Goal: Task Accomplishment & Management: Manage account settings

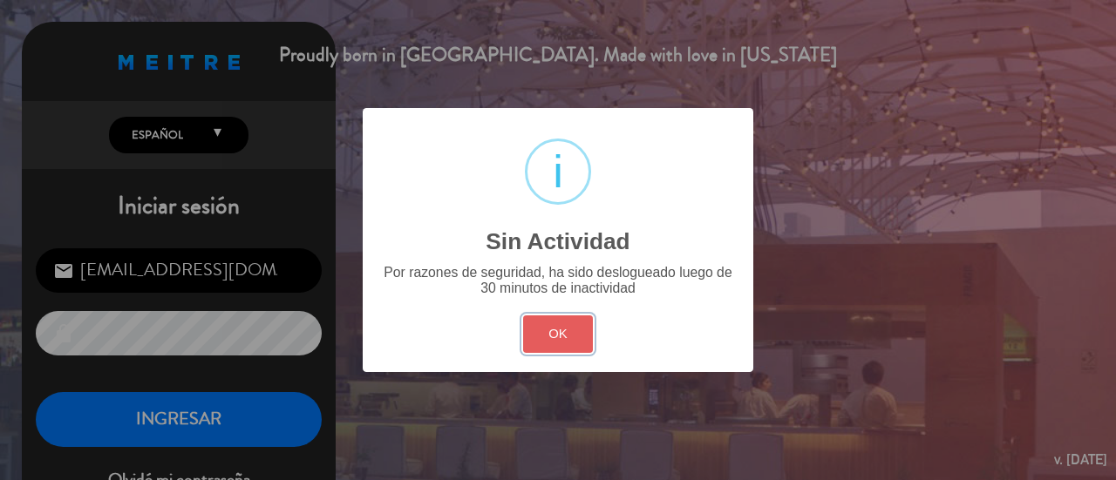
click at [564, 327] on button "OK" at bounding box center [558, 334] width 71 height 37
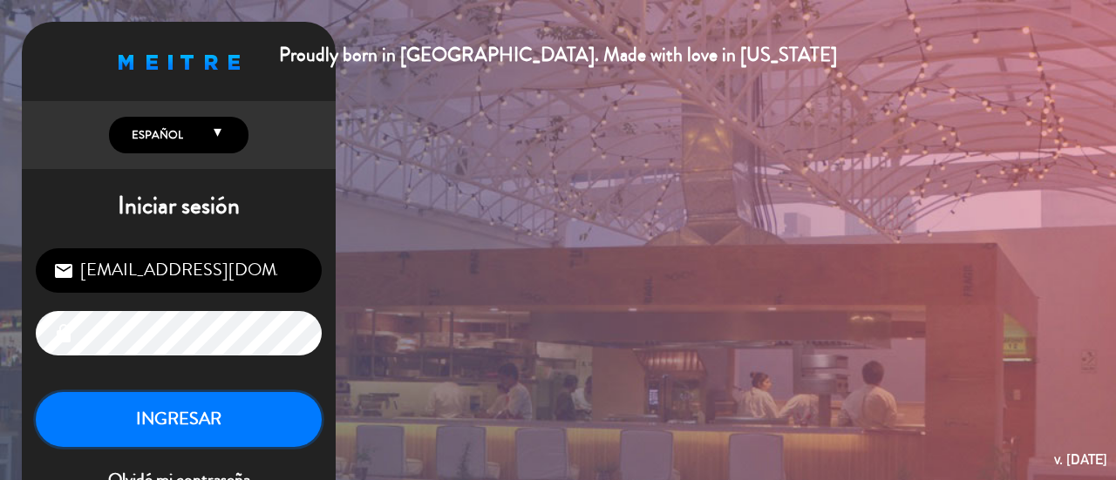
click at [213, 414] on button "INGRESAR" at bounding box center [179, 419] width 286 height 55
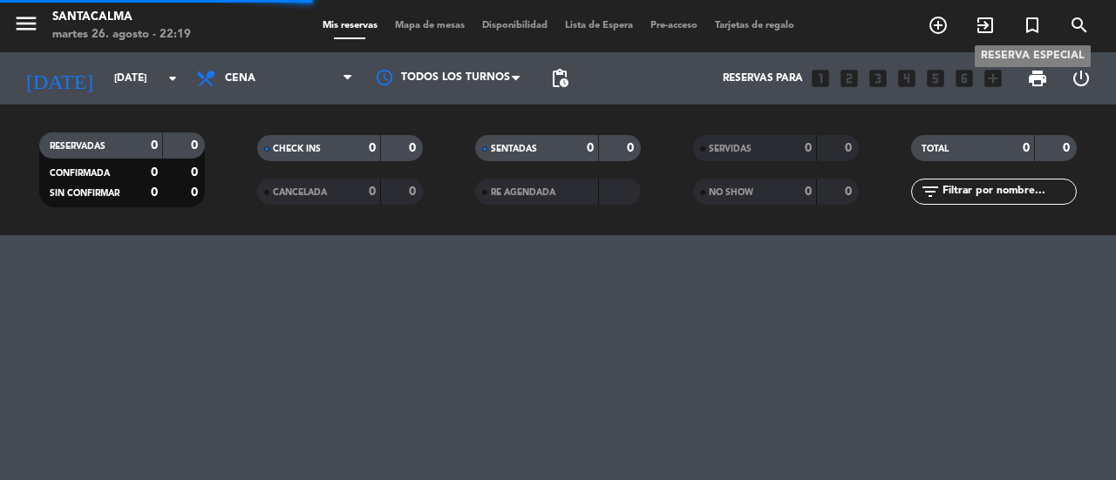
click at [1030, 17] on icon "turned_in_not" at bounding box center [1032, 25] width 21 height 21
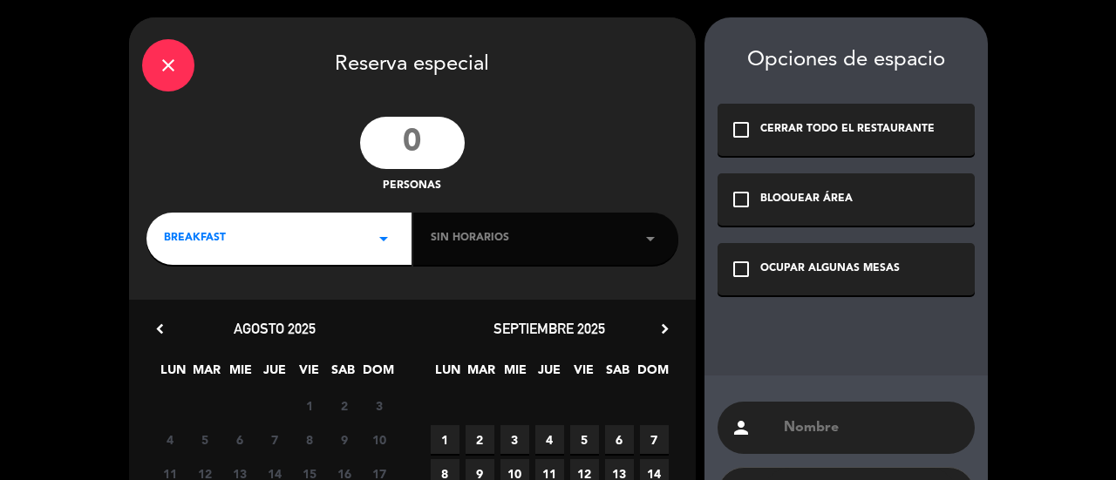
click at [771, 425] on div "person" at bounding box center [845, 428] width 257 height 52
click at [791, 417] on input "text" at bounding box center [872, 428] width 180 height 24
paste input "[PERSON_NAME]"
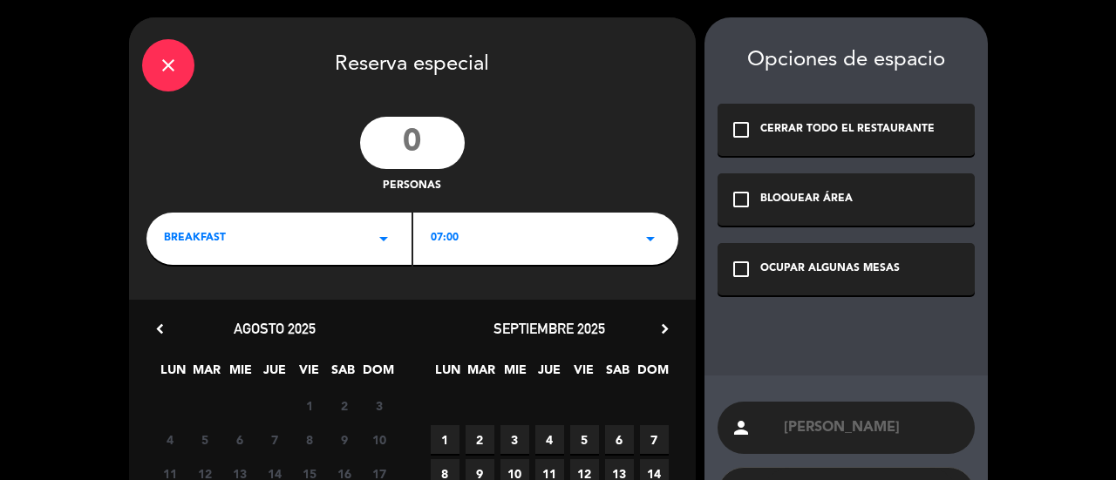
scroll to position [174, 0]
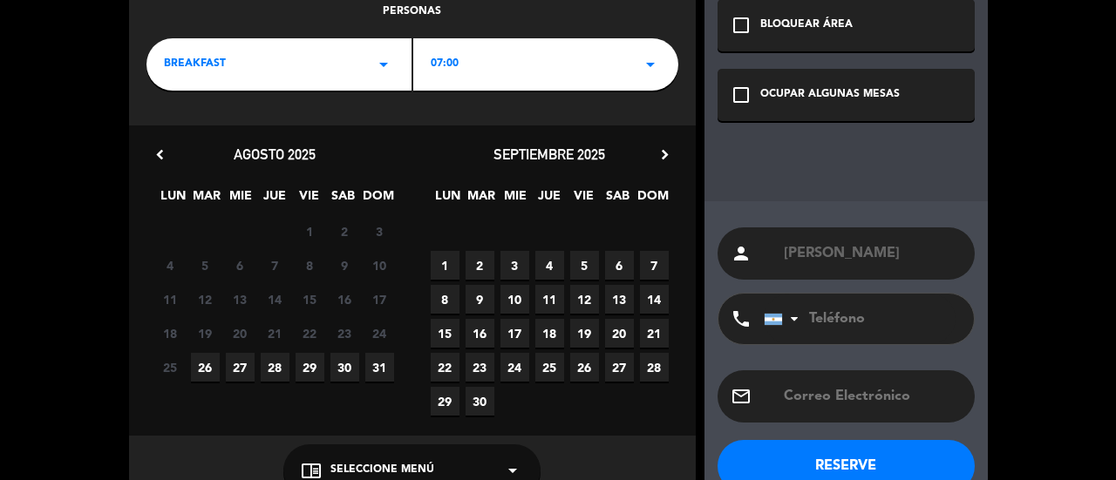
type input "[PERSON_NAME]"
click at [835, 328] on input "tel" at bounding box center [860, 319] width 192 height 51
click at [830, 313] on input "tel" at bounding box center [860, 319] width 192 height 51
paste input "[PHONE_NUMBER]"
type input "[PHONE_NUMBER]"
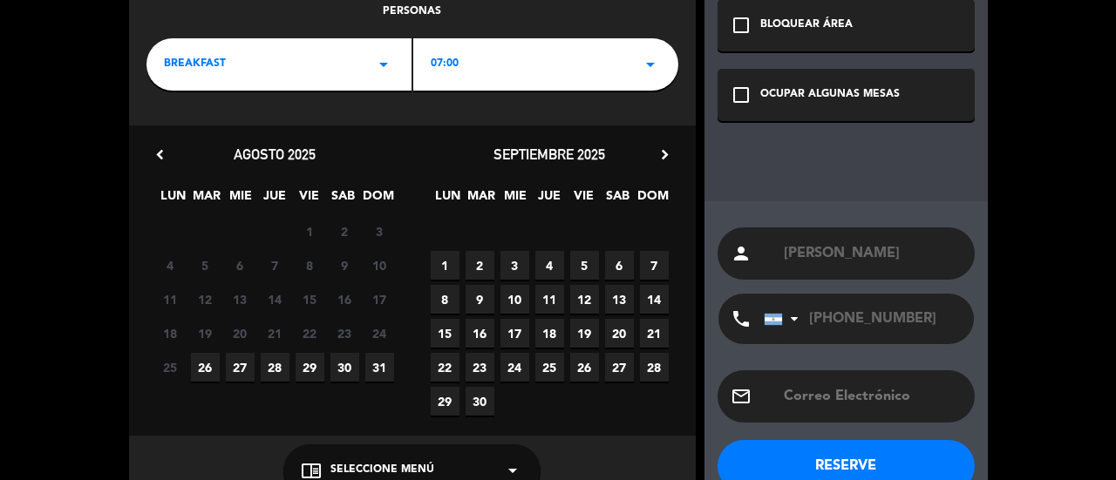
click at [749, 98] on icon "check_box_outline_blank" at bounding box center [740, 95] width 21 height 21
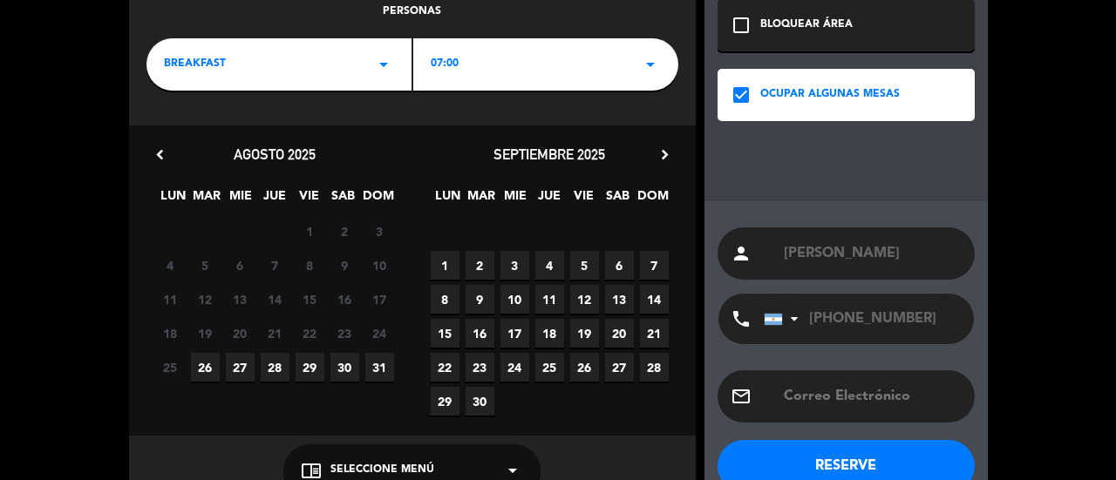
click at [237, 369] on span "27" at bounding box center [240, 367] width 29 height 29
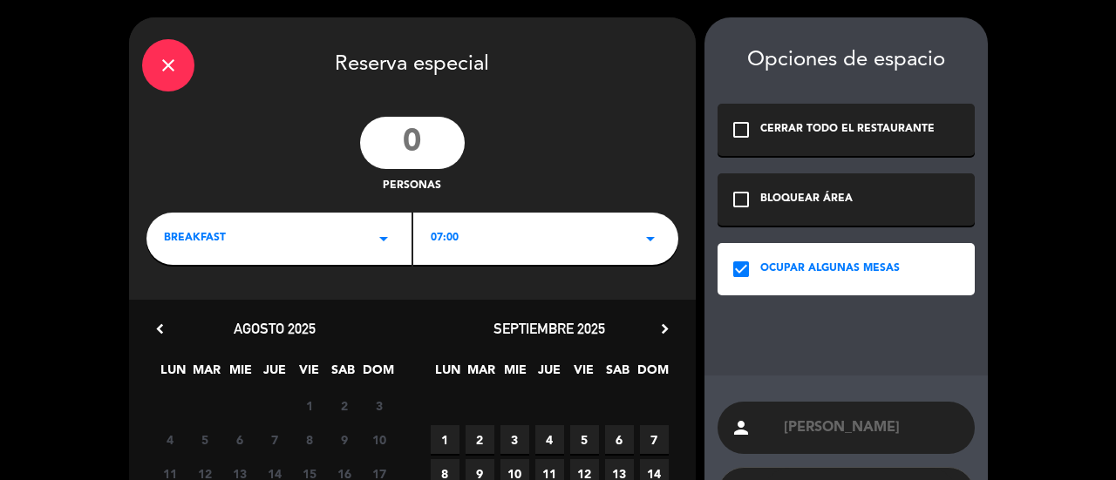
click at [418, 146] on input "number" at bounding box center [412, 143] width 105 height 52
type input "7"
click at [241, 245] on div "BREAKFAST arrow_drop_down" at bounding box center [278, 239] width 265 height 52
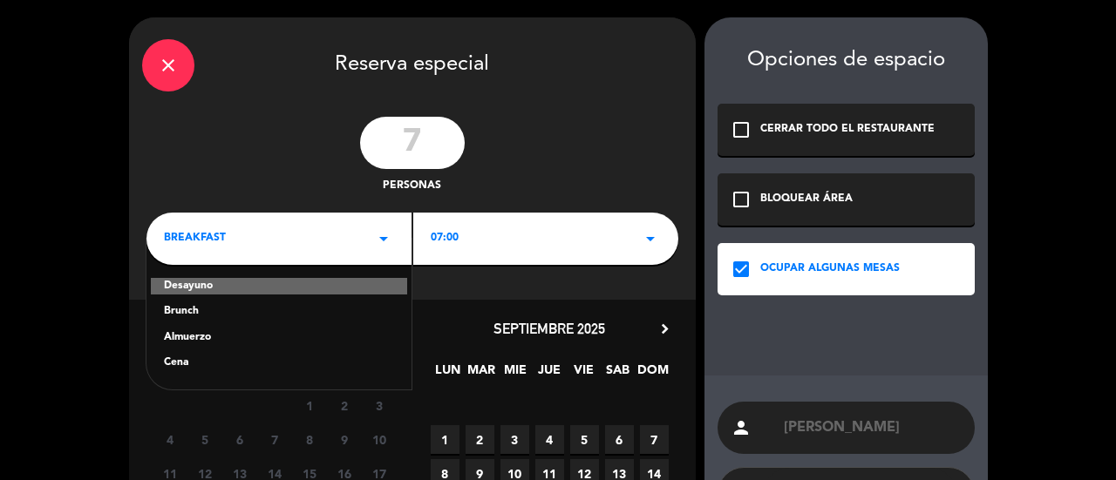
click at [211, 335] on div "Almuerzo" at bounding box center [279, 337] width 230 height 17
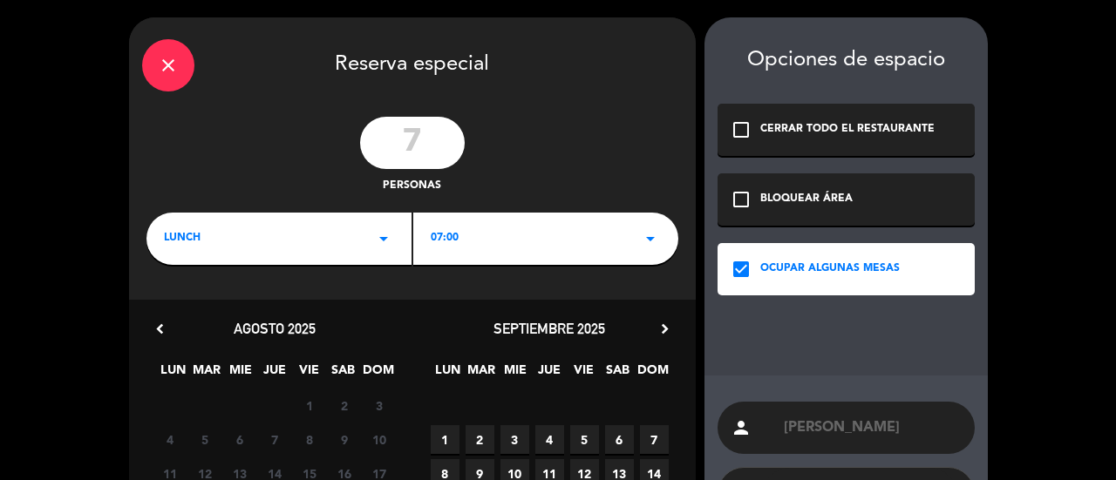
click at [465, 247] on div "07:00 arrow_drop_down" at bounding box center [545, 239] width 265 height 52
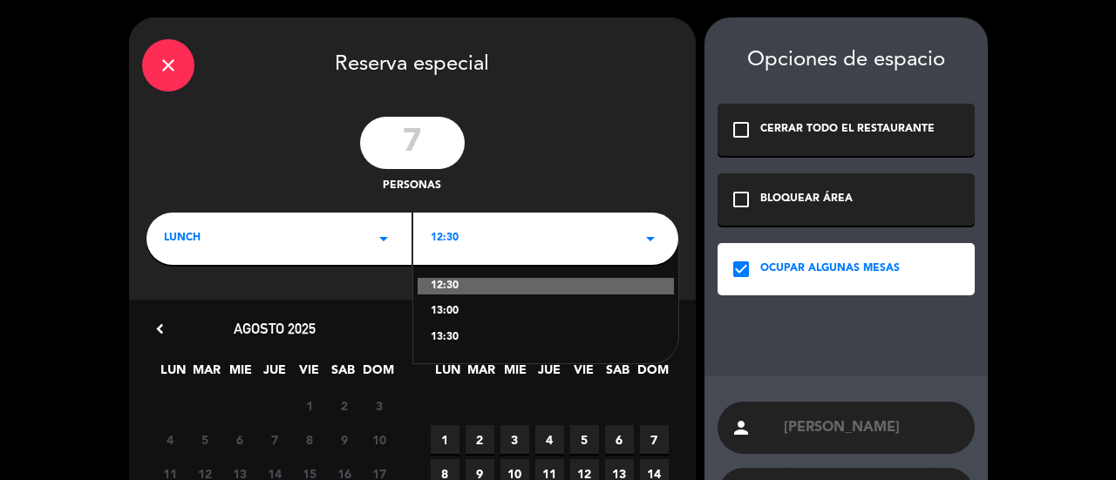
click at [448, 309] on div "13:00" at bounding box center [546, 311] width 230 height 17
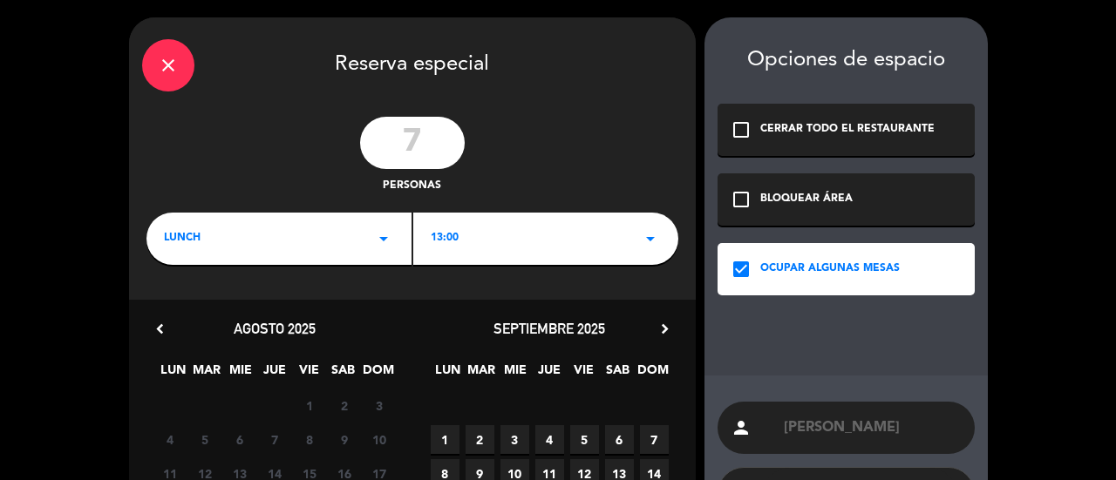
click at [459, 244] on div "13:00 arrow_drop_down" at bounding box center [545, 239] width 265 height 52
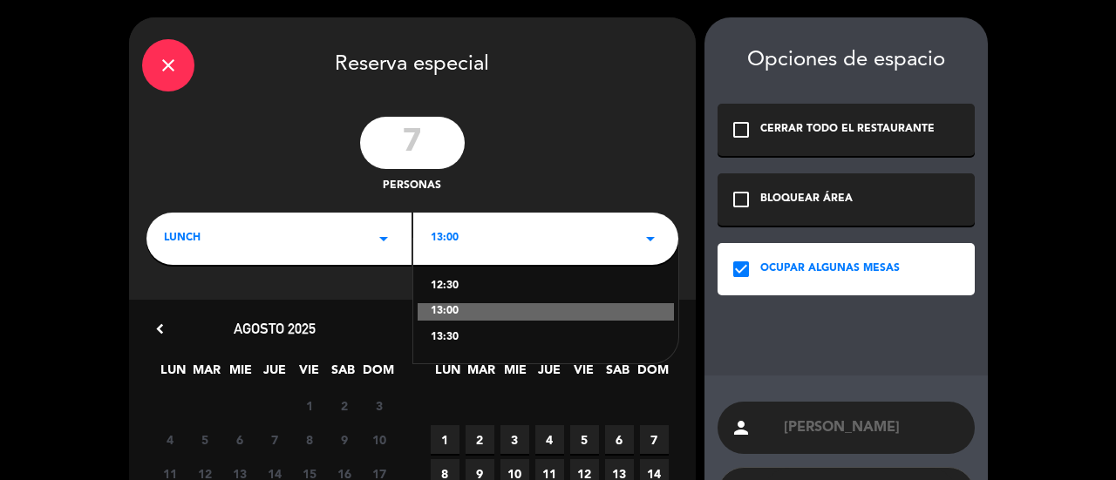
click at [457, 312] on div "13:00" at bounding box center [546, 311] width 256 height 17
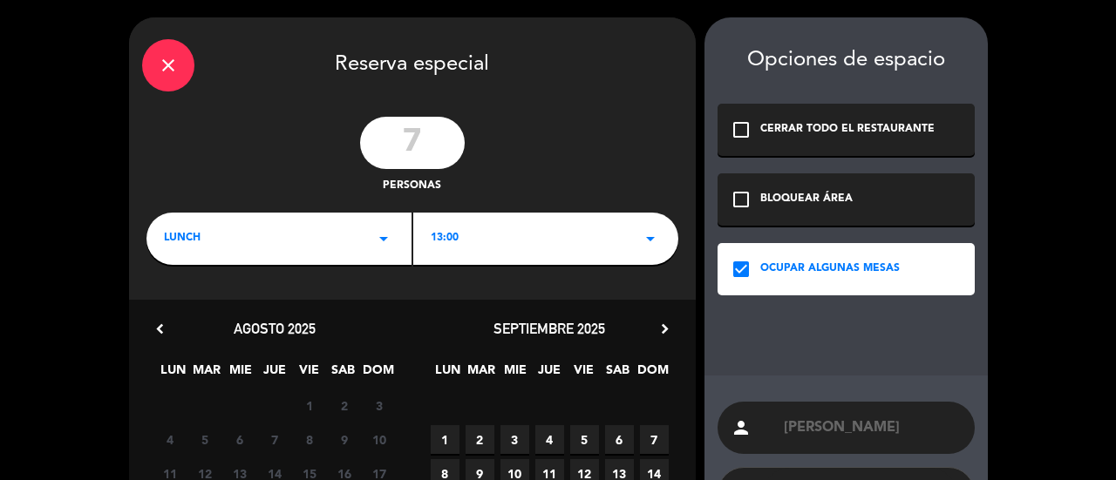
scroll to position [174, 0]
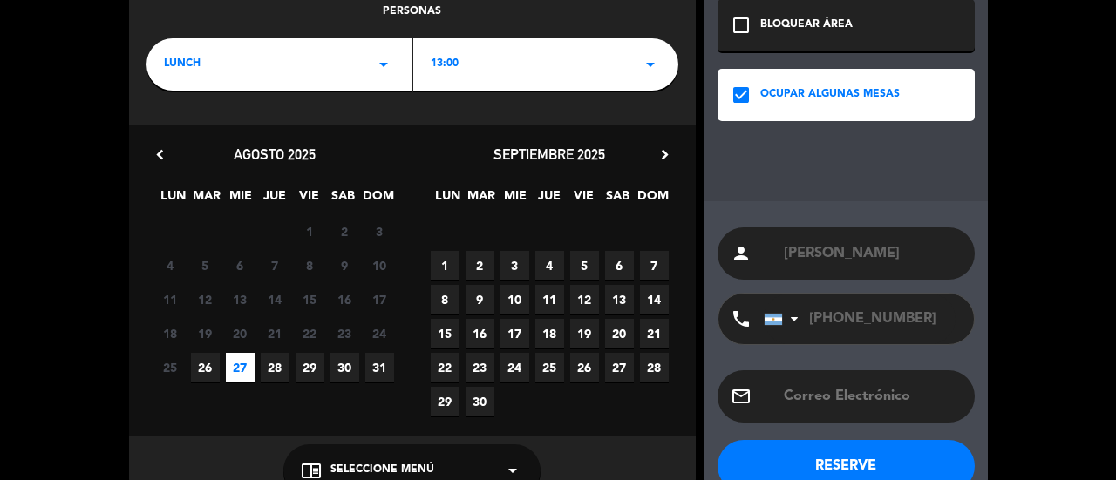
click at [436, 461] on div "chrome_reader_mode Seleccione Menú arrow_drop_down" at bounding box center [411, 471] width 257 height 52
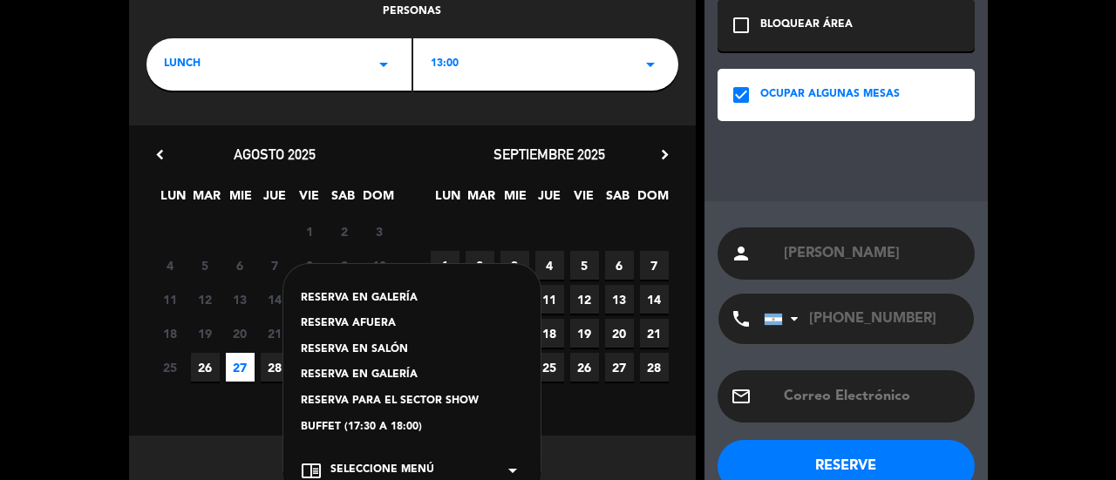
click at [385, 348] on div "RESERVA EN SALÓN" at bounding box center [412, 350] width 222 height 17
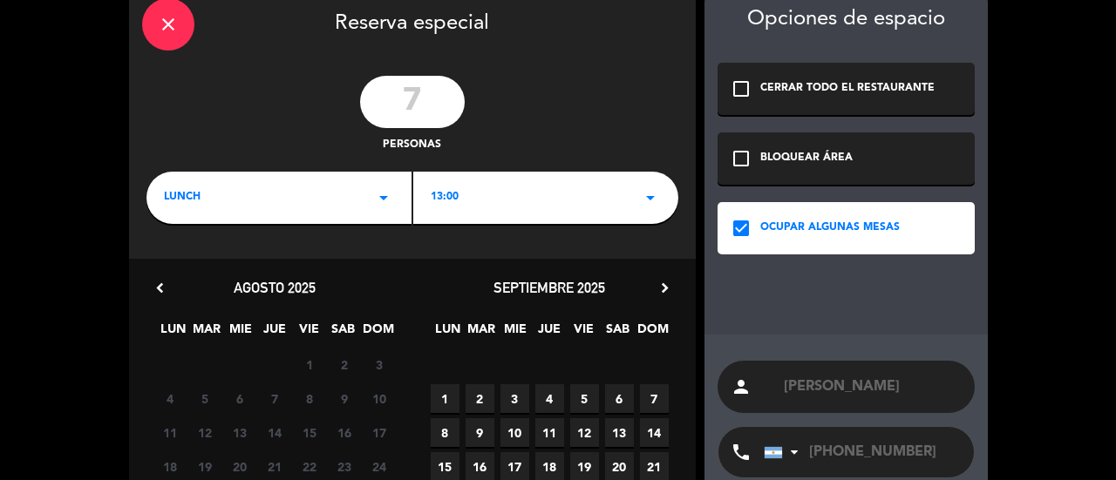
scroll to position [215, 0]
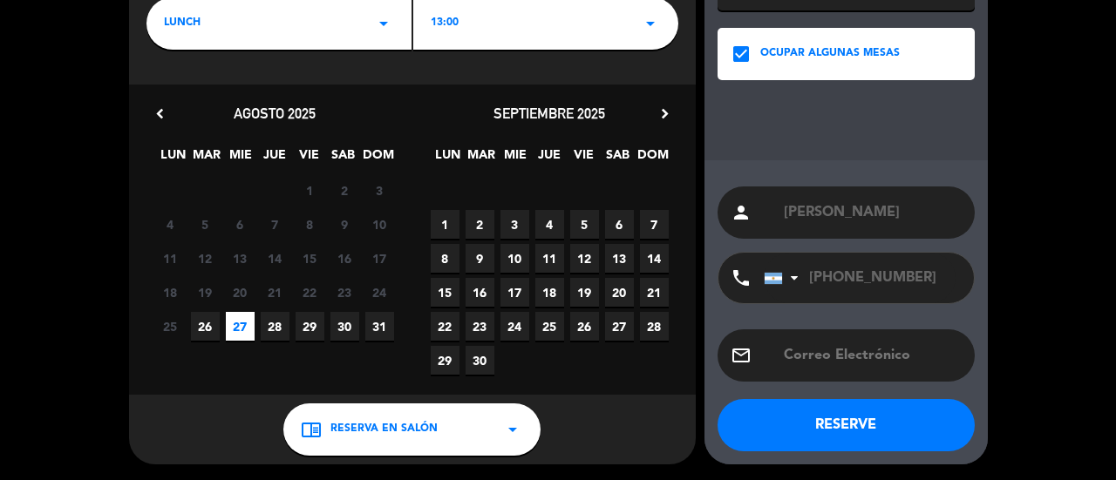
click at [800, 435] on button "RESERVE" at bounding box center [845, 425] width 257 height 52
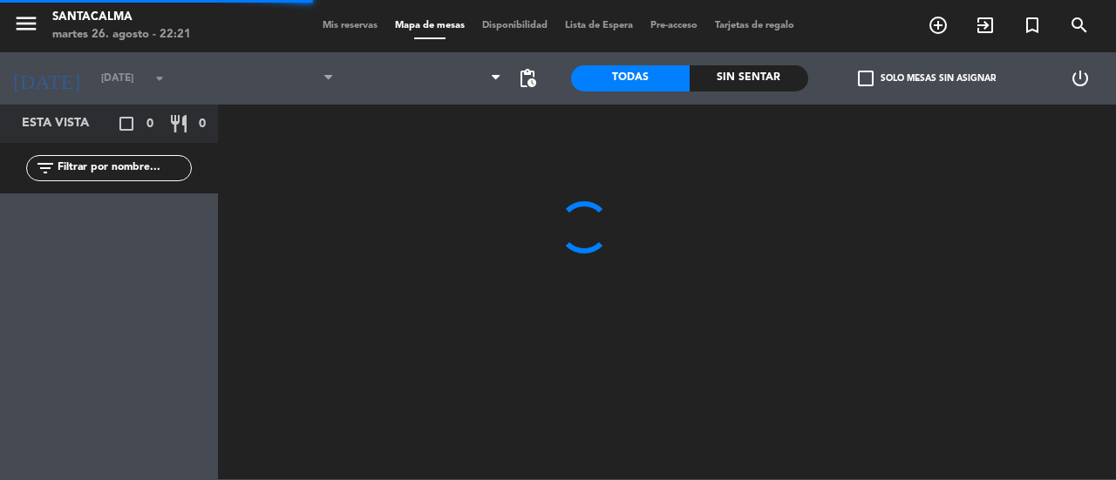
type input "mié. 27 ago."
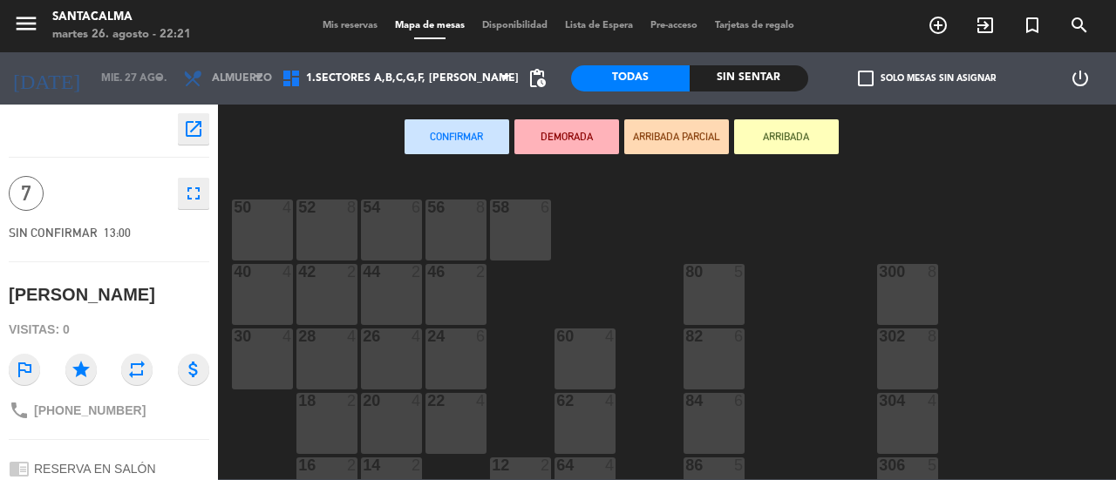
scroll to position [349, 0]
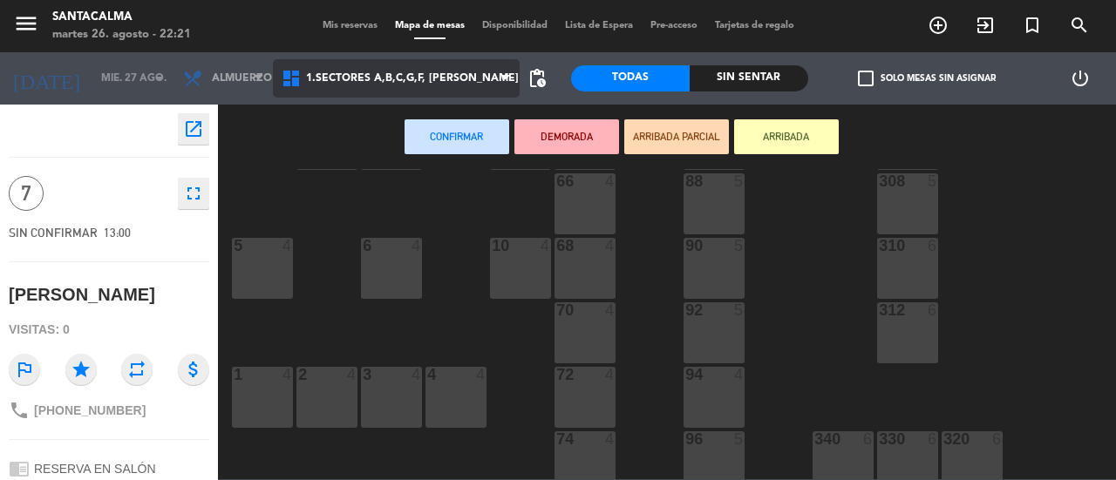
click at [382, 78] on span "1.Sectores A,B,C,G,F, [PERSON_NAME]" at bounding box center [412, 78] width 213 height 12
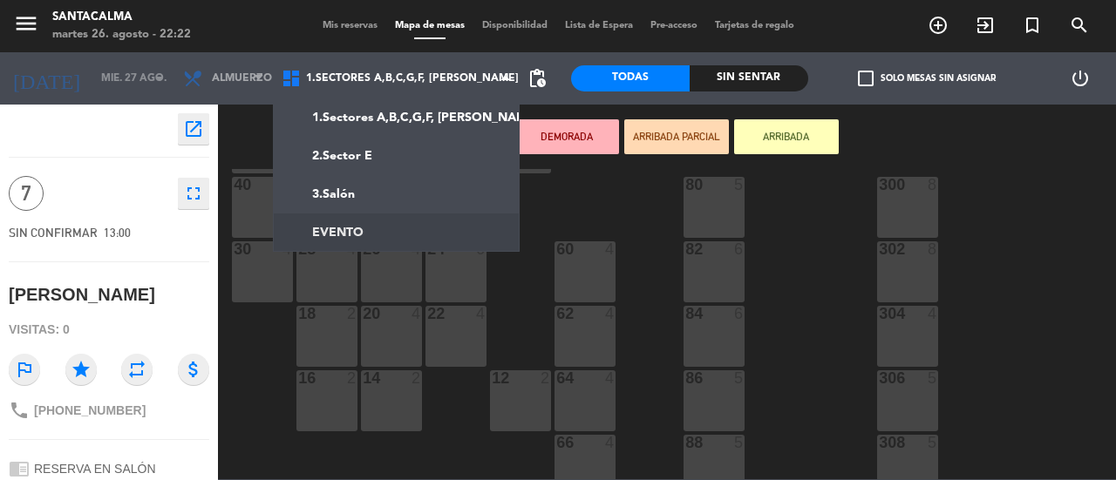
scroll to position [0, 0]
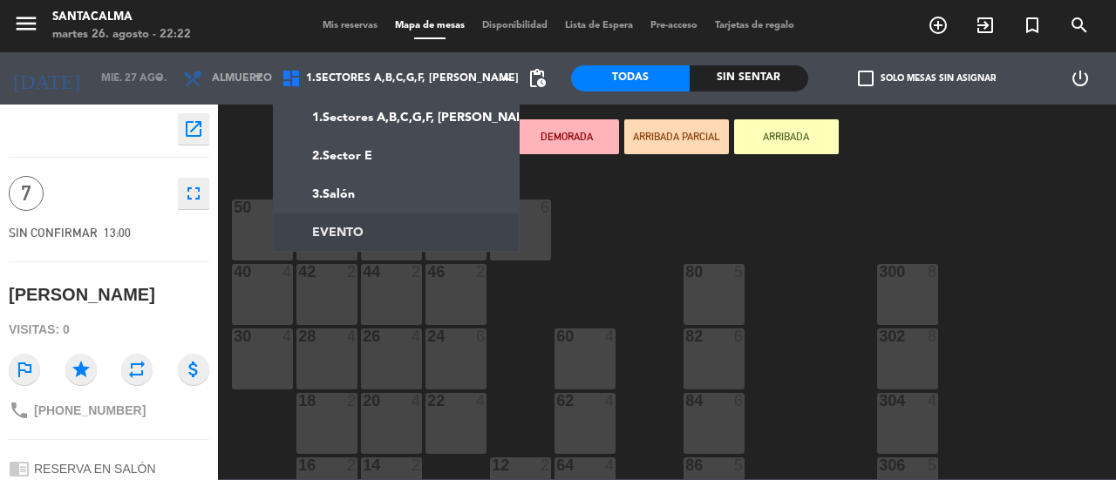
click at [594, 255] on div "54 6 50 4 52 8 56 8 58 6 40 4 42 2 44 2 46 2 80 5 300 8 28 4 26 4 30 4 24 6 82 …" at bounding box center [672, 324] width 886 height 310
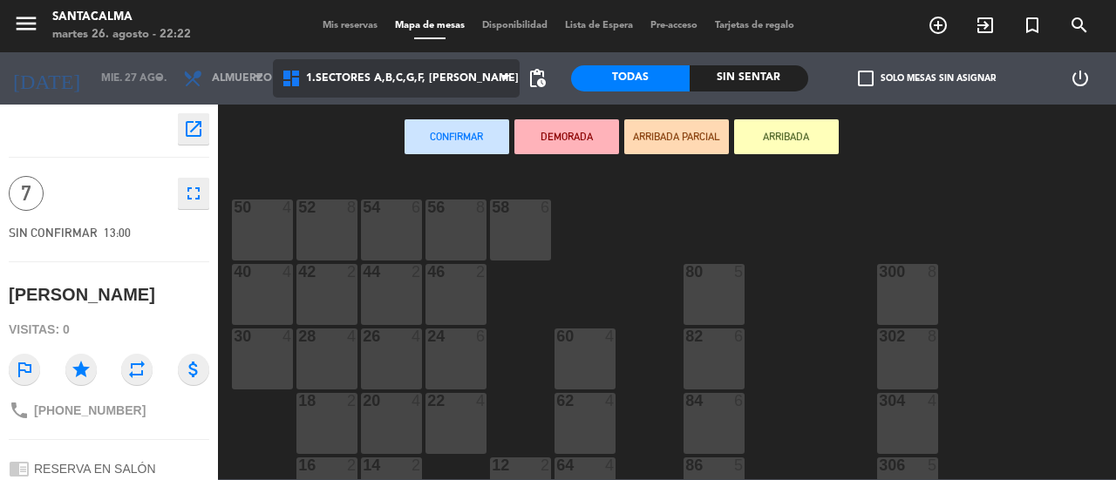
click at [453, 74] on span "1.Sectores A,B,C,G,F, [PERSON_NAME]" at bounding box center [412, 78] width 213 height 12
click at [404, 74] on span "1.Sectores A,B,C,G,F, [PERSON_NAME]" at bounding box center [412, 78] width 213 height 12
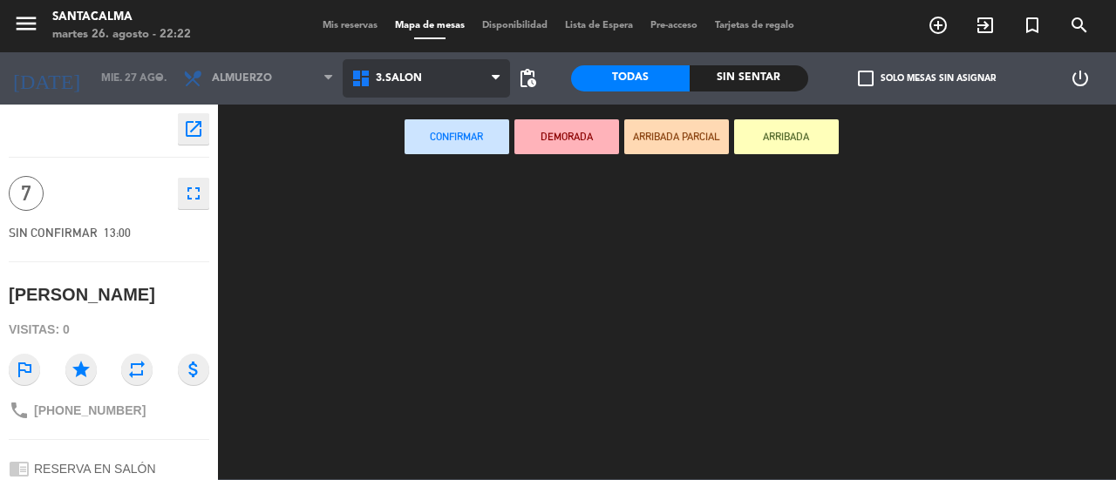
click at [423, 191] on ng-component "menu Santacalma [DATE] 26. agosto - 22:22 Mis reservas Mapa de mesas Disponibil…" at bounding box center [558, 239] width 1116 height 479
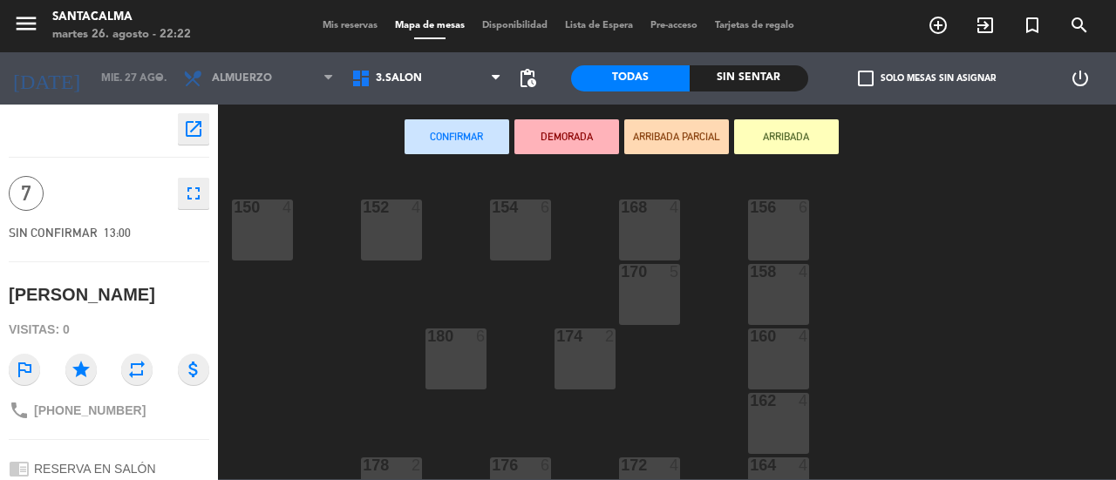
click at [656, 301] on div "170 5" at bounding box center [649, 294] width 61 height 61
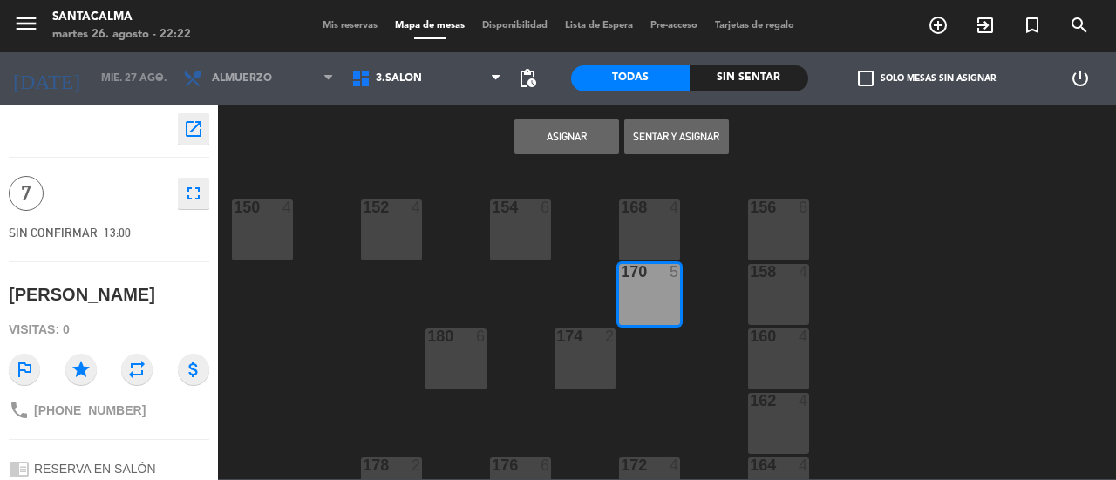
click at [643, 217] on div "168 4" at bounding box center [649, 208] width 61 height 17
click at [571, 146] on button "Asignar" at bounding box center [566, 136] width 105 height 35
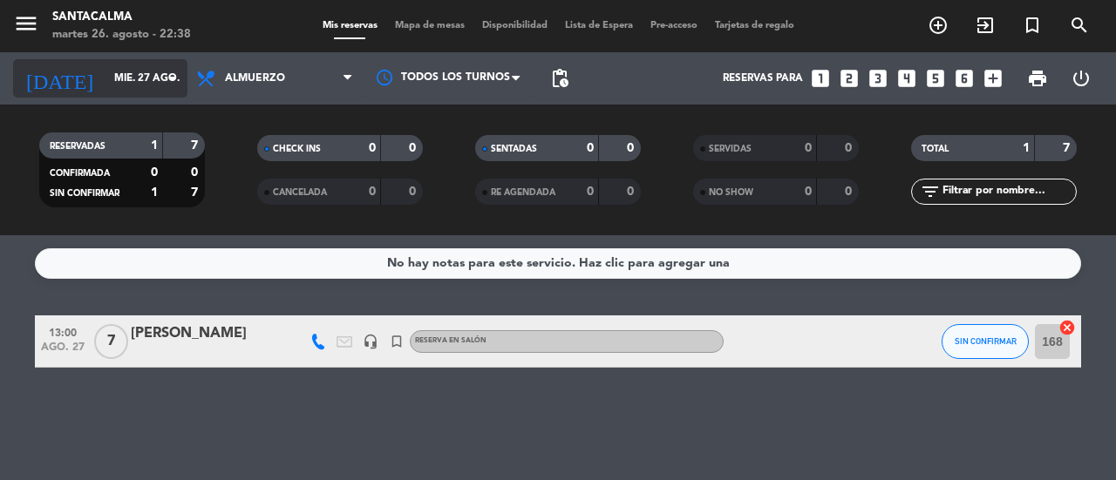
click at [146, 80] on input "mié. 27 ago." at bounding box center [174, 79] width 139 height 30
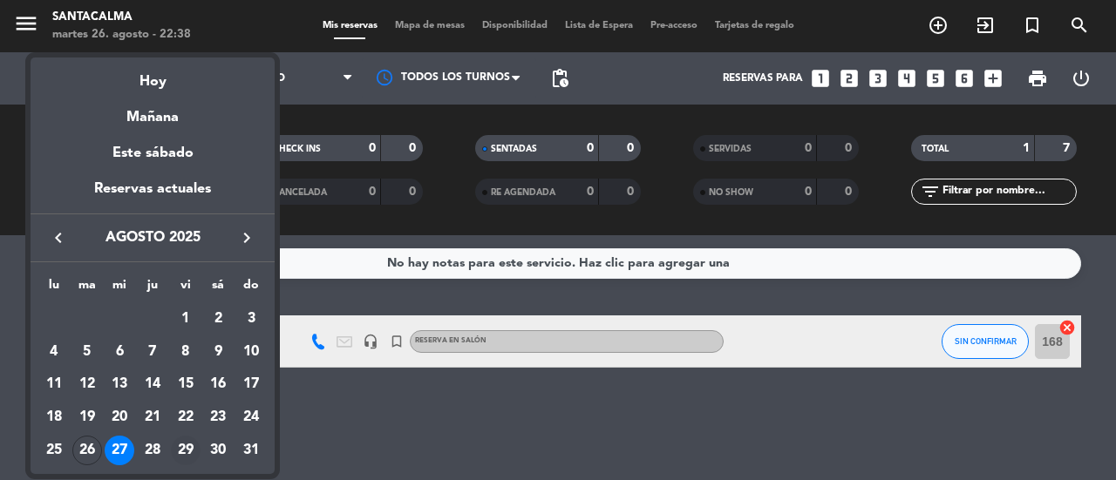
click at [180, 448] on div "29" at bounding box center [186, 451] width 30 height 30
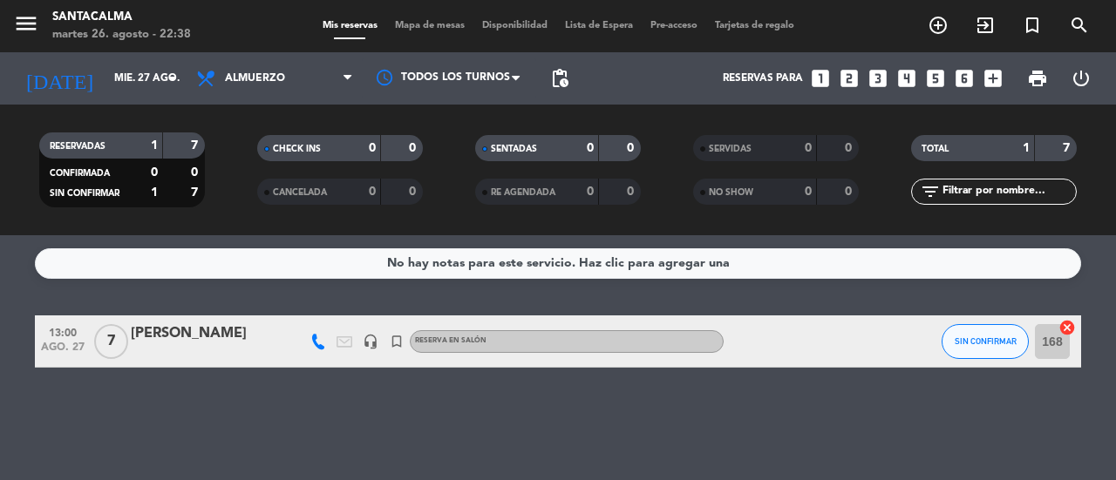
type input "vie. 29 ago."
click at [138, 81] on input "vie. 29 ago." at bounding box center [174, 79] width 139 height 30
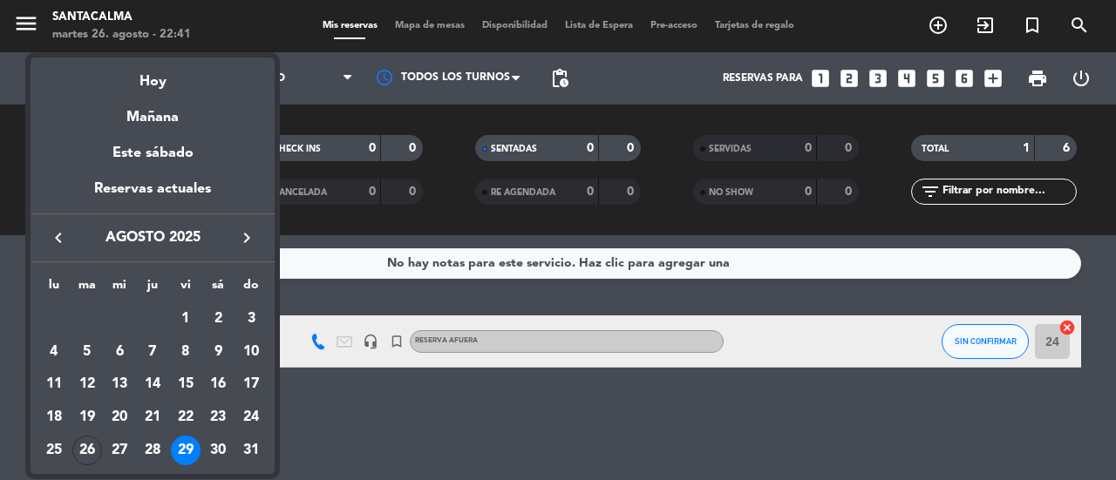
click at [295, 430] on div at bounding box center [558, 240] width 1116 height 480
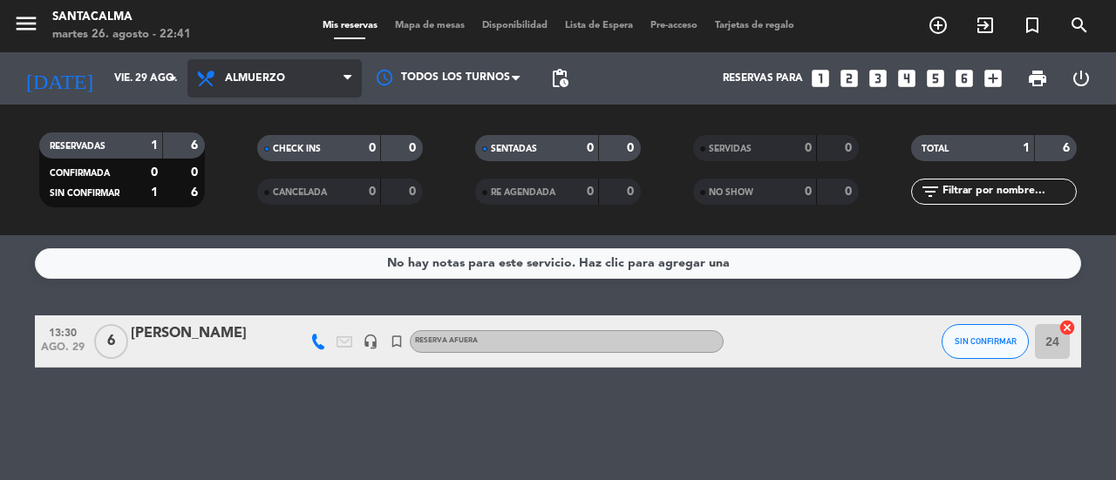
click at [253, 66] on span "Almuerzo" at bounding box center [274, 78] width 174 height 38
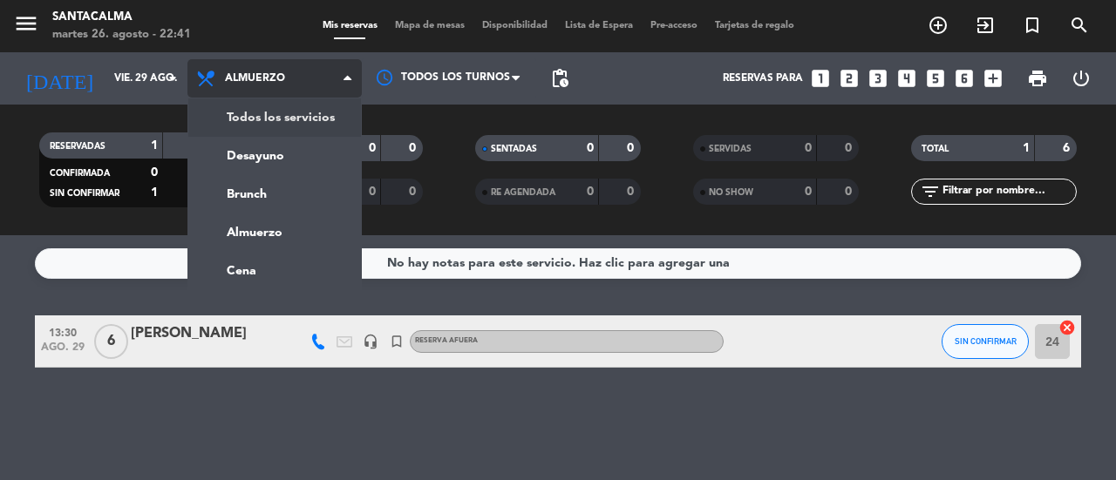
click at [272, 110] on div "menu Santacalma [DATE] 26. agosto - 22:41 Mis reservas Mapa de mesas Disponibil…" at bounding box center [558, 117] width 1116 height 235
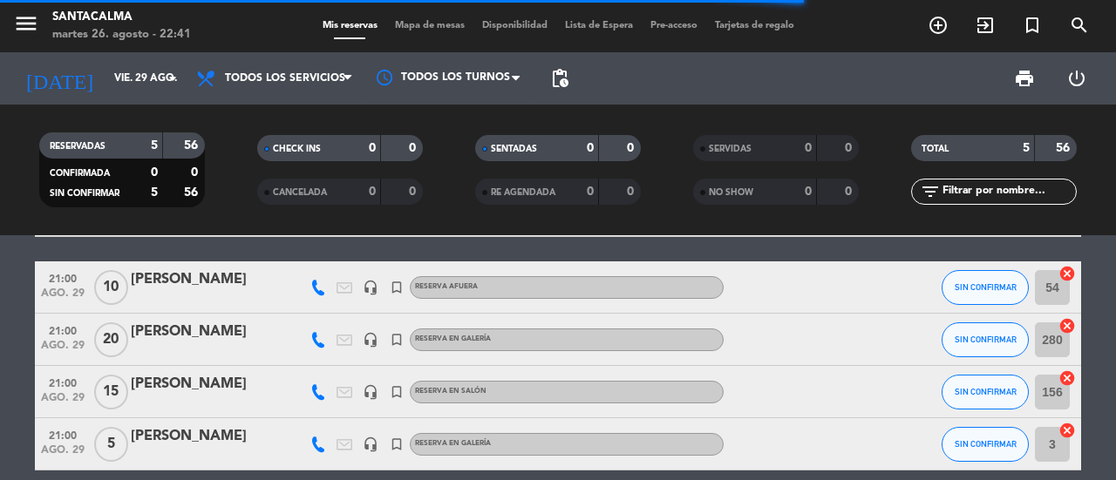
scroll to position [164, 0]
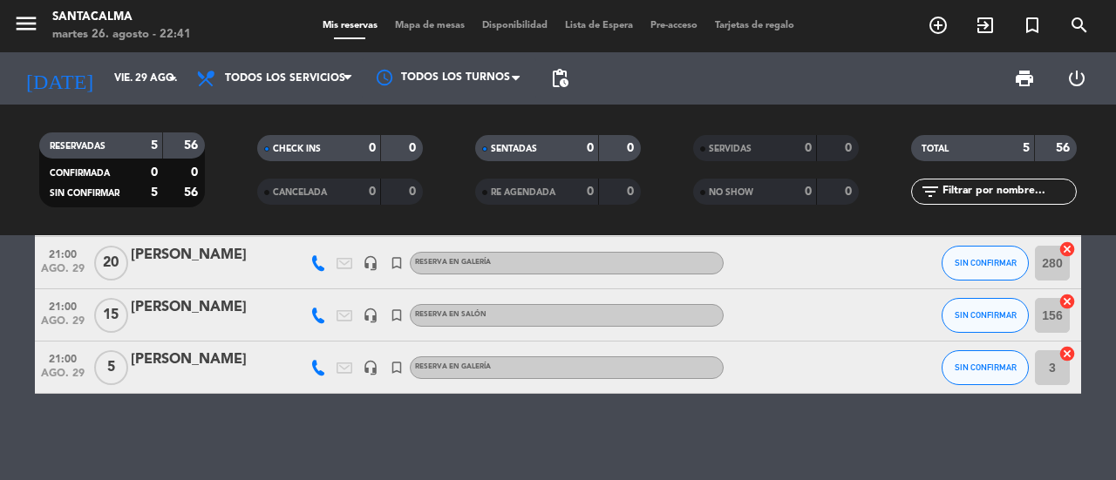
click at [167, 252] on div "[PERSON_NAME]" at bounding box center [205, 255] width 148 height 23
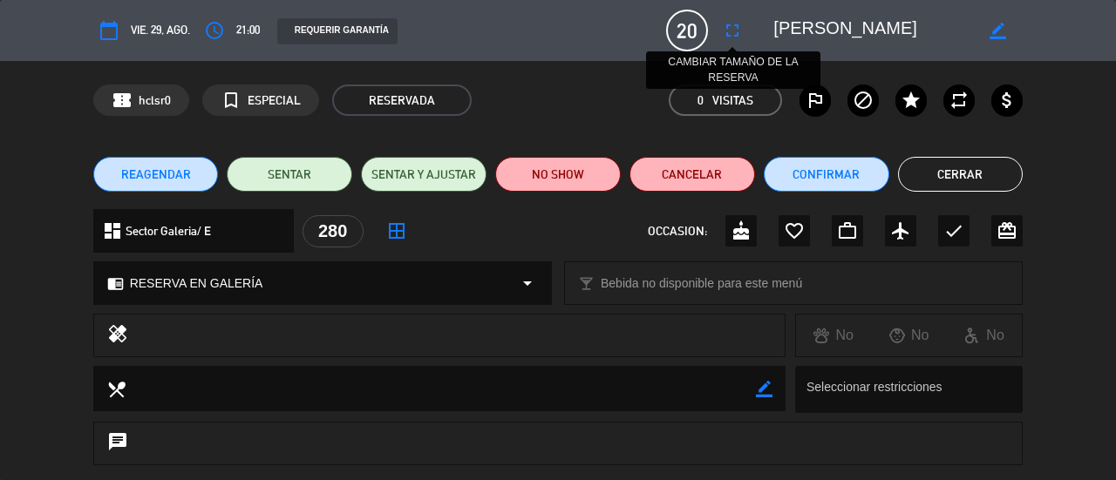
click at [732, 29] on icon "fullscreen" at bounding box center [732, 30] width 21 height 21
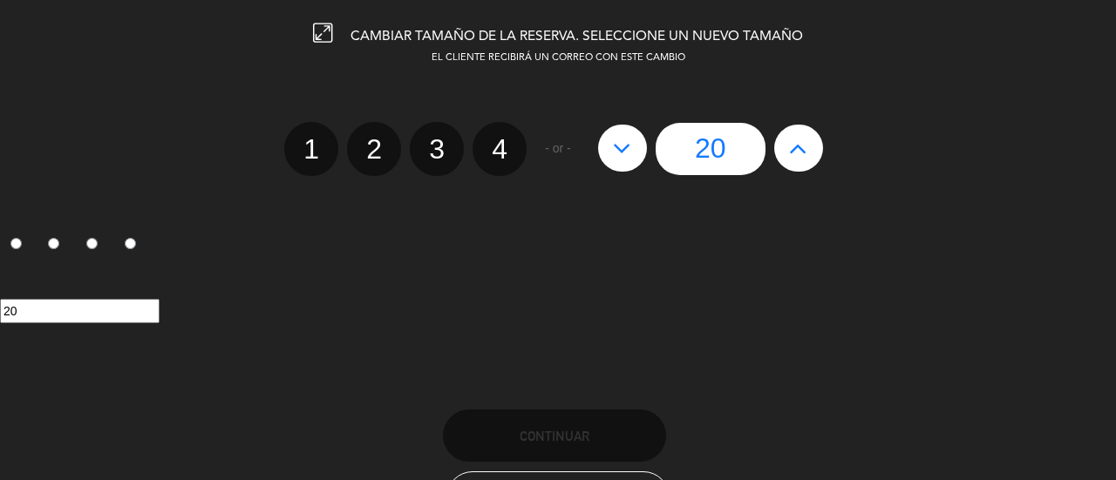
click at [796, 149] on icon at bounding box center [798, 148] width 18 height 28
type input "21"
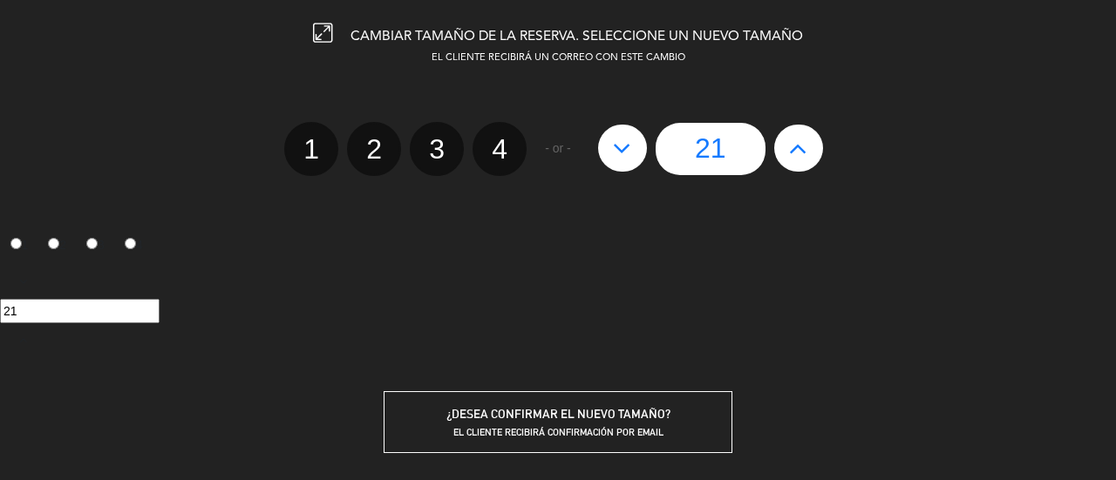
click at [796, 149] on icon at bounding box center [798, 148] width 18 height 28
type input "22"
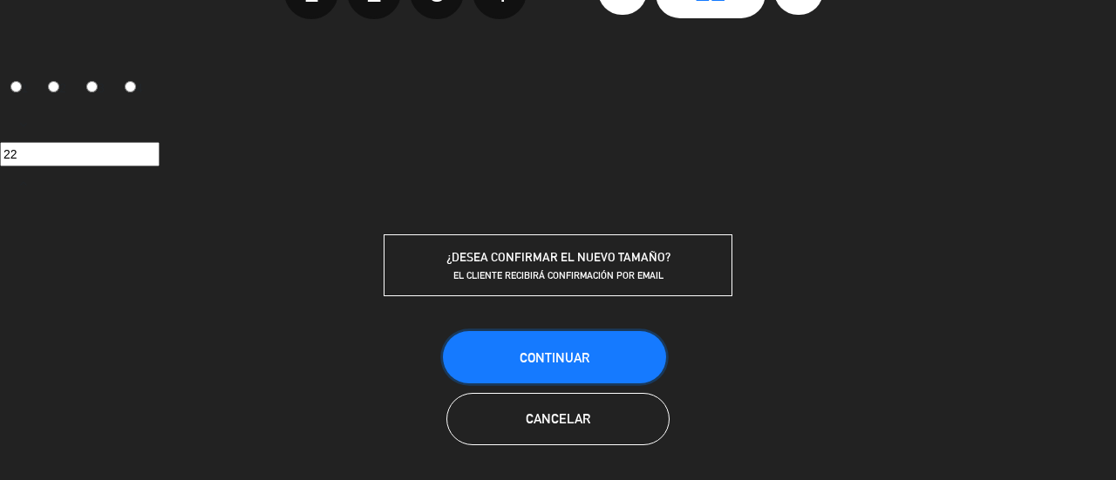
click at [637, 349] on button "Continuar" at bounding box center [554, 357] width 223 height 52
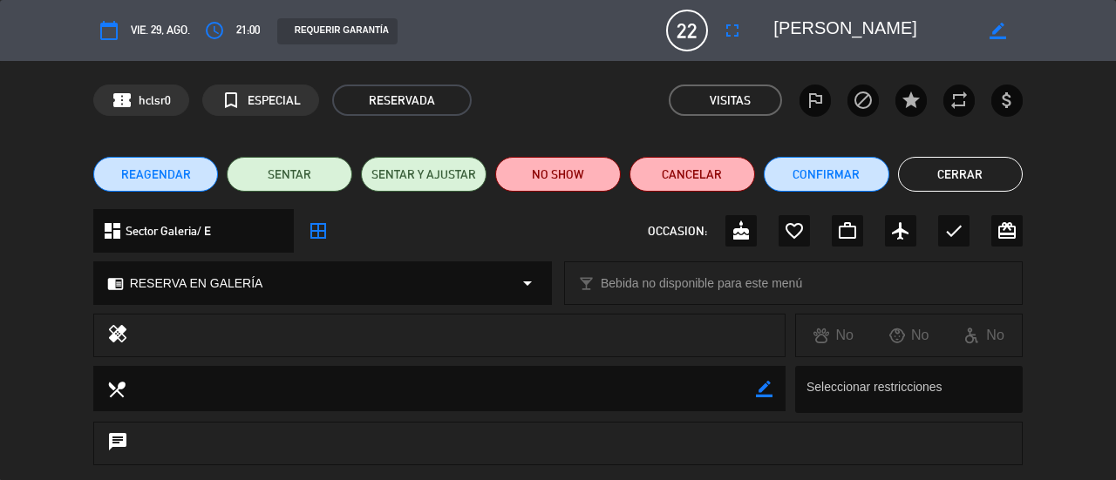
scroll to position [267, 0]
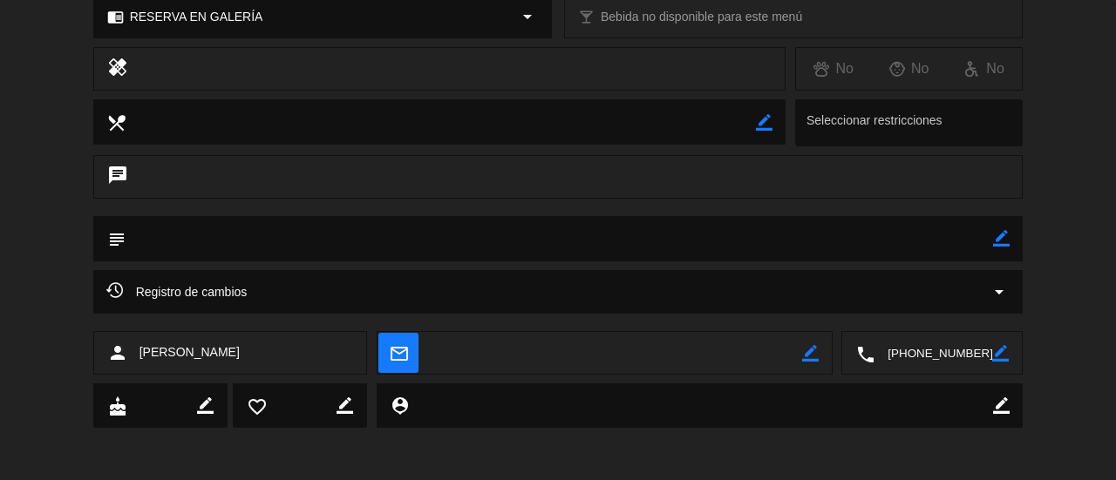
drag, startPoint x: 994, startPoint y: 236, endPoint x: 943, endPoint y: 254, distance: 53.5
click at [993, 236] on icon "border_color" at bounding box center [1001, 238] width 17 height 17
click at [931, 243] on textarea at bounding box center [560, 238] width 868 height 44
click at [1007, 236] on icon at bounding box center [1001, 238] width 17 height 17
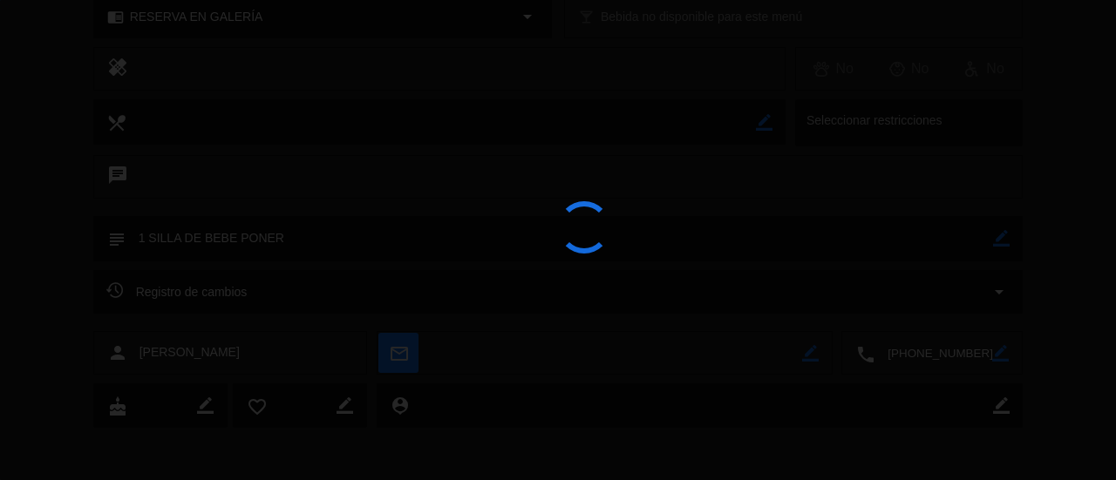
type textarea "1 SILLA DE BEBE PONER"
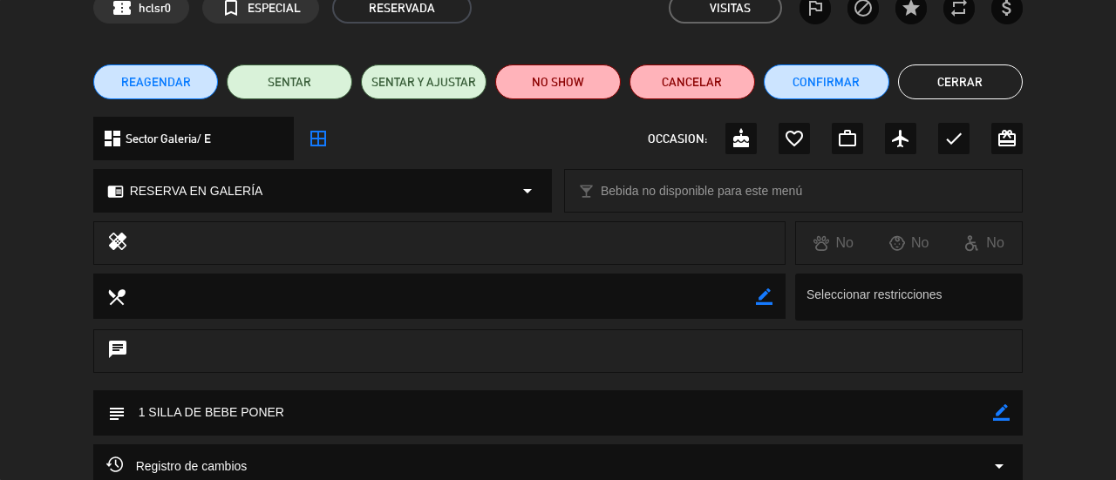
scroll to position [5, 0]
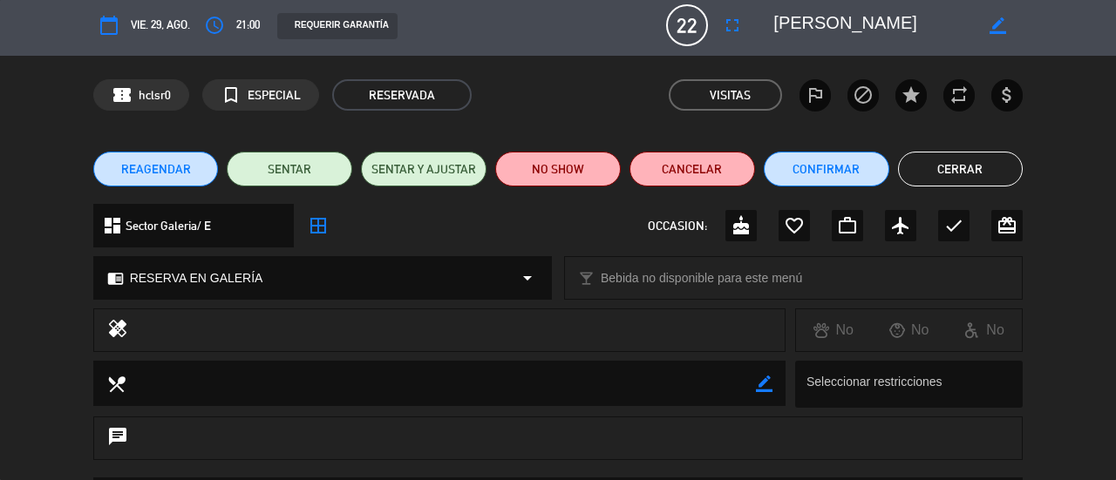
click at [952, 169] on button "Cerrar" at bounding box center [961, 169] width 126 height 35
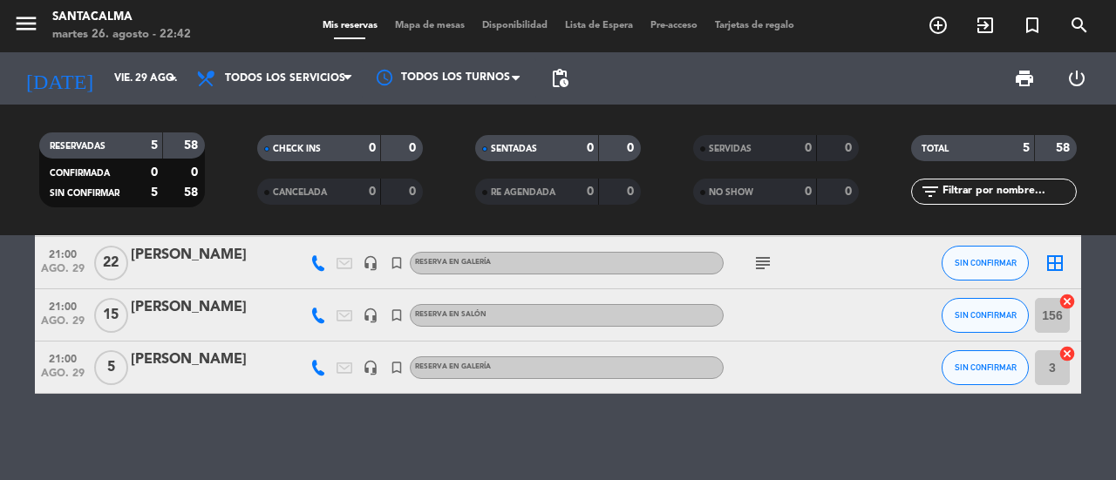
click at [1068, 259] on div "border_all" at bounding box center [1055, 262] width 52 height 51
click at [1048, 260] on icon "border_all" at bounding box center [1054, 263] width 21 height 21
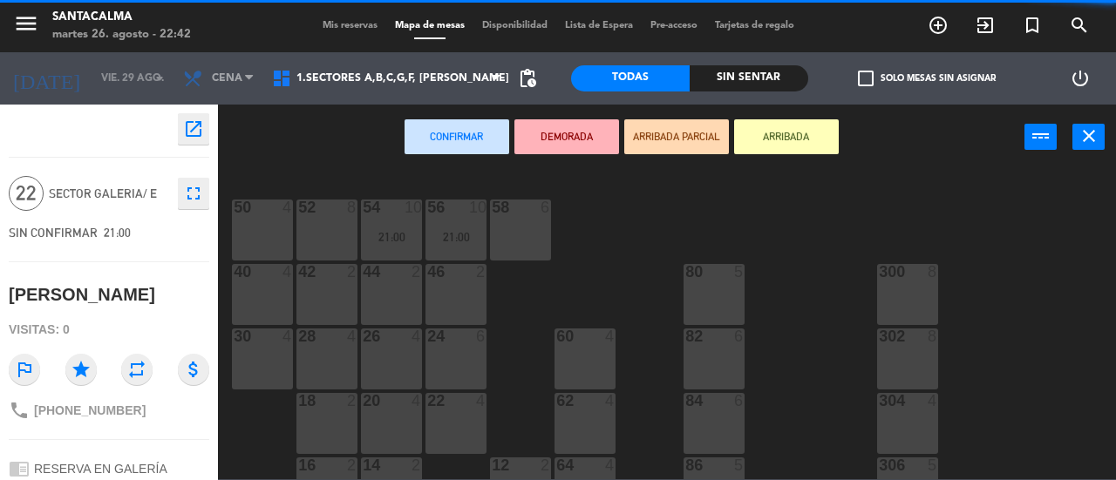
scroll to position [349, 0]
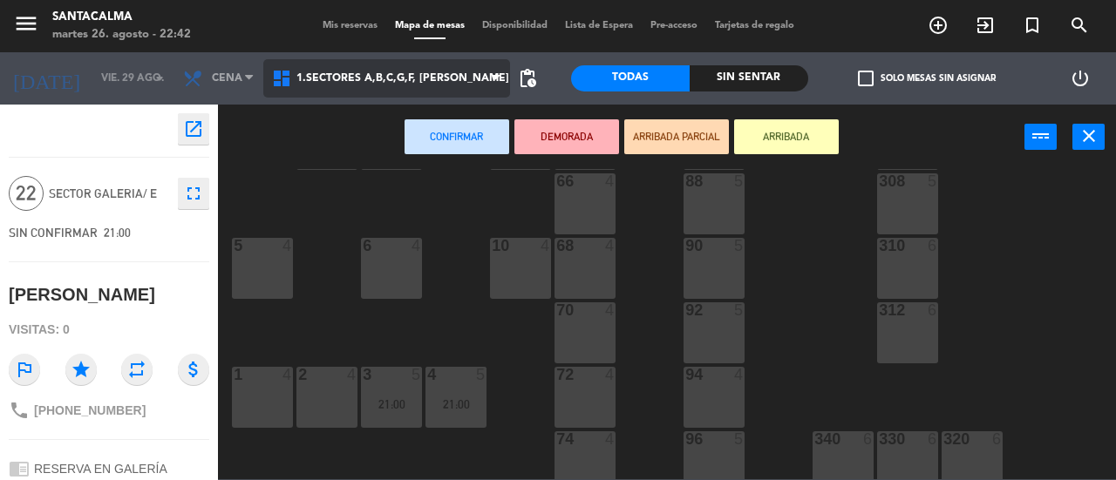
click at [472, 76] on span "1.Sectores A,B,C,G,F, [PERSON_NAME]" at bounding box center [402, 78] width 213 height 12
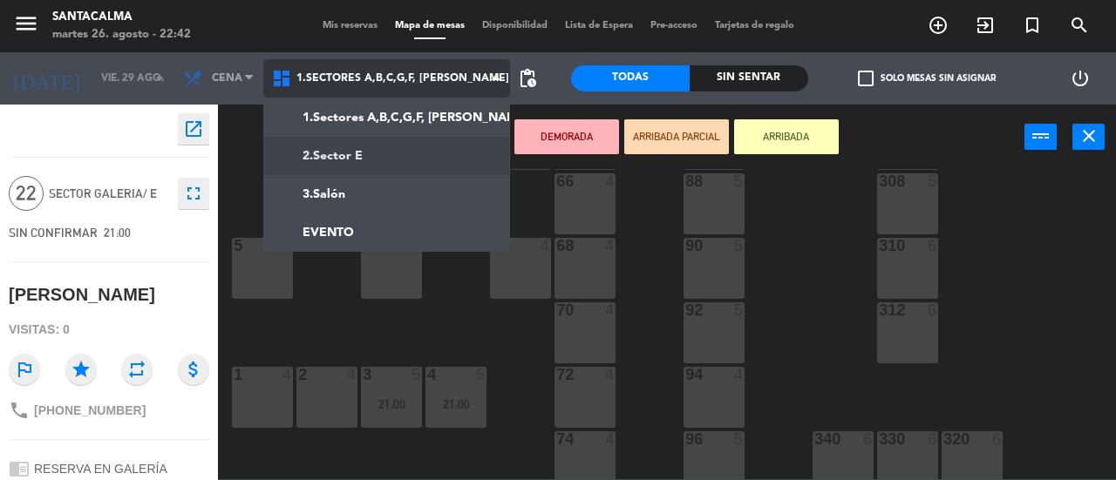
click at [448, 164] on ng-component "menu Santacalma [DATE] 26. agosto - 22:42 Mis reservas Mapa de mesas Disponibil…" at bounding box center [558, 239] width 1116 height 479
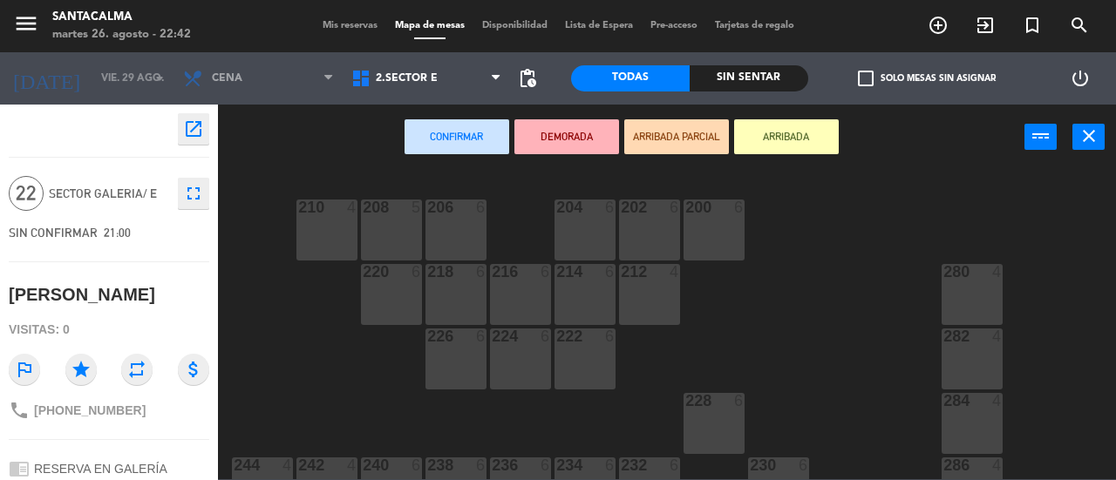
click at [982, 280] on div "280 4" at bounding box center [971, 272] width 61 height 17
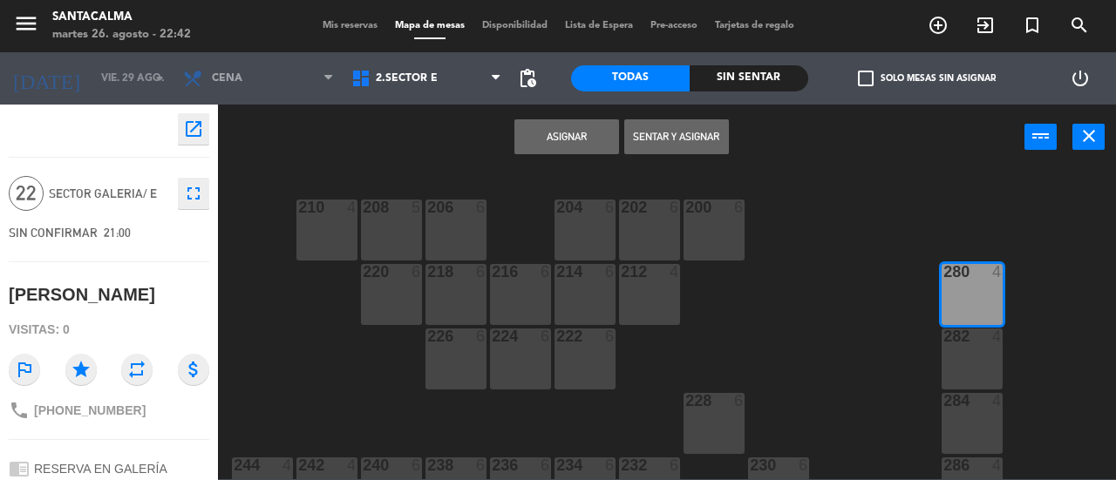
click at [961, 351] on div "282 4" at bounding box center [971, 359] width 61 height 61
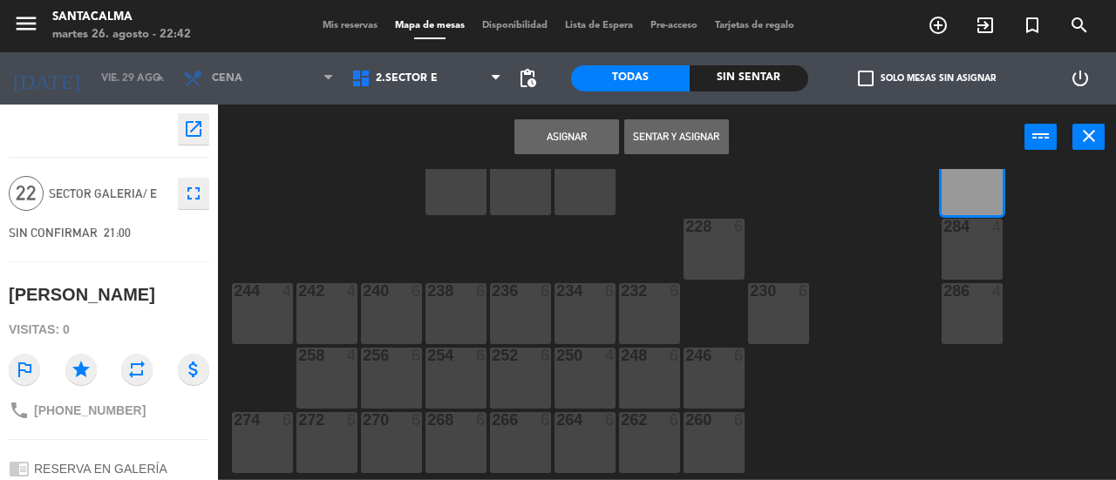
click at [969, 259] on div "284 4" at bounding box center [971, 249] width 61 height 61
click at [966, 302] on div "286 4" at bounding box center [971, 313] width 61 height 61
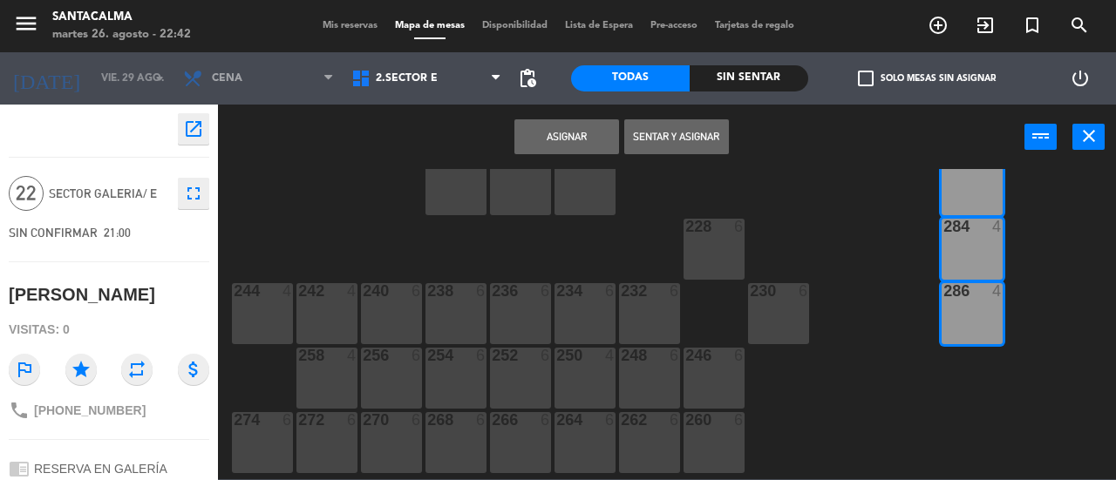
click at [593, 126] on button "Asignar" at bounding box center [566, 136] width 105 height 35
